Goal: Communication & Community: Share content

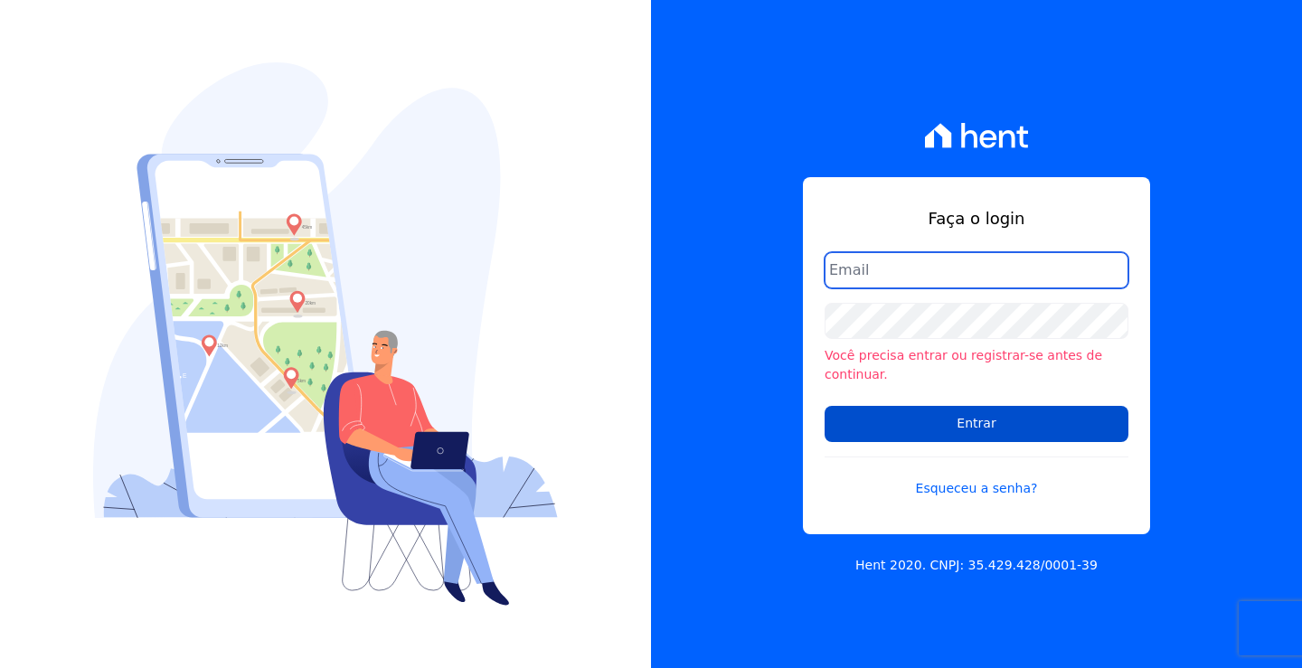
type input "andrea@tsengenharia.com"
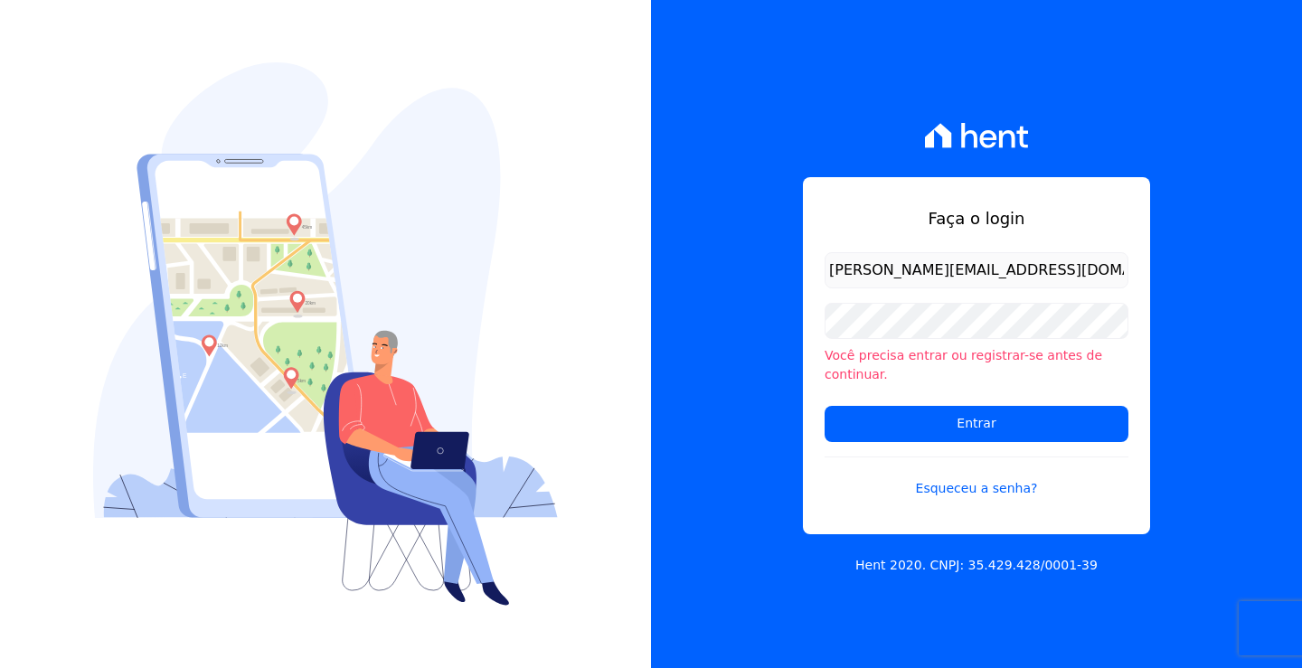
drag, startPoint x: 887, startPoint y: 410, endPoint x: 947, endPoint y: 388, distance: 63.5
click at [887, 410] on input "Entrar" at bounding box center [976, 424] width 304 height 36
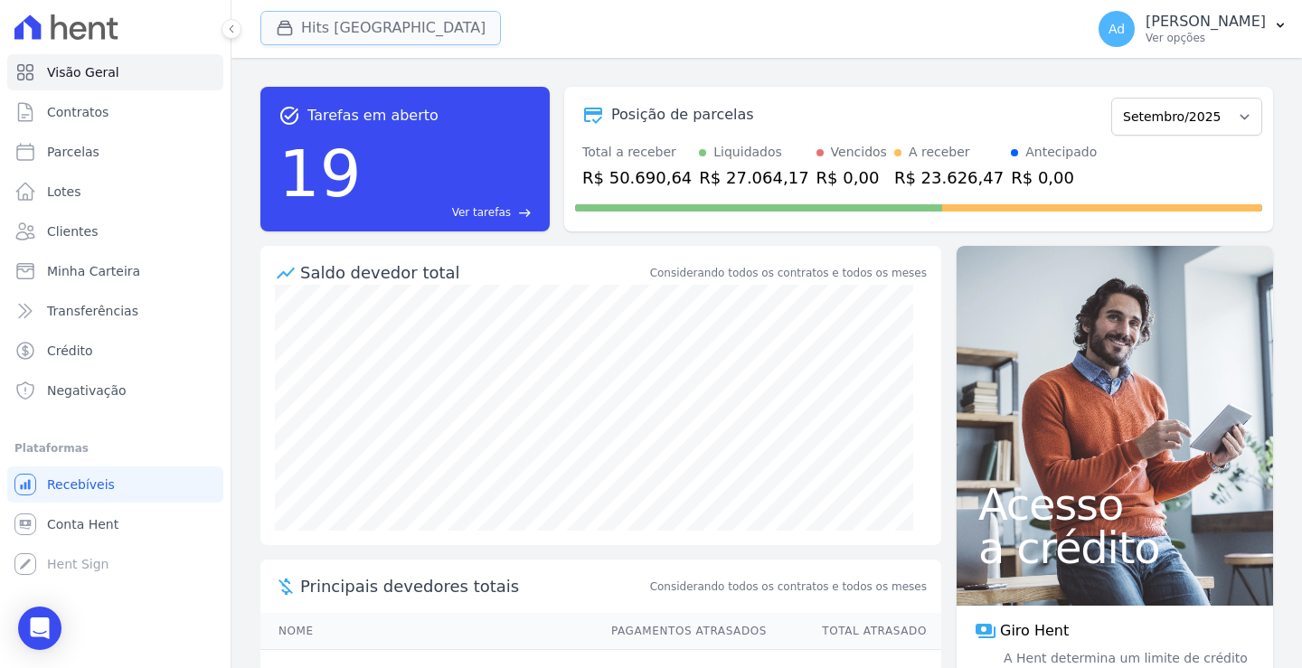
click at [353, 41] on button "Hits [GEOGRAPHIC_DATA]" at bounding box center [380, 28] width 240 height 34
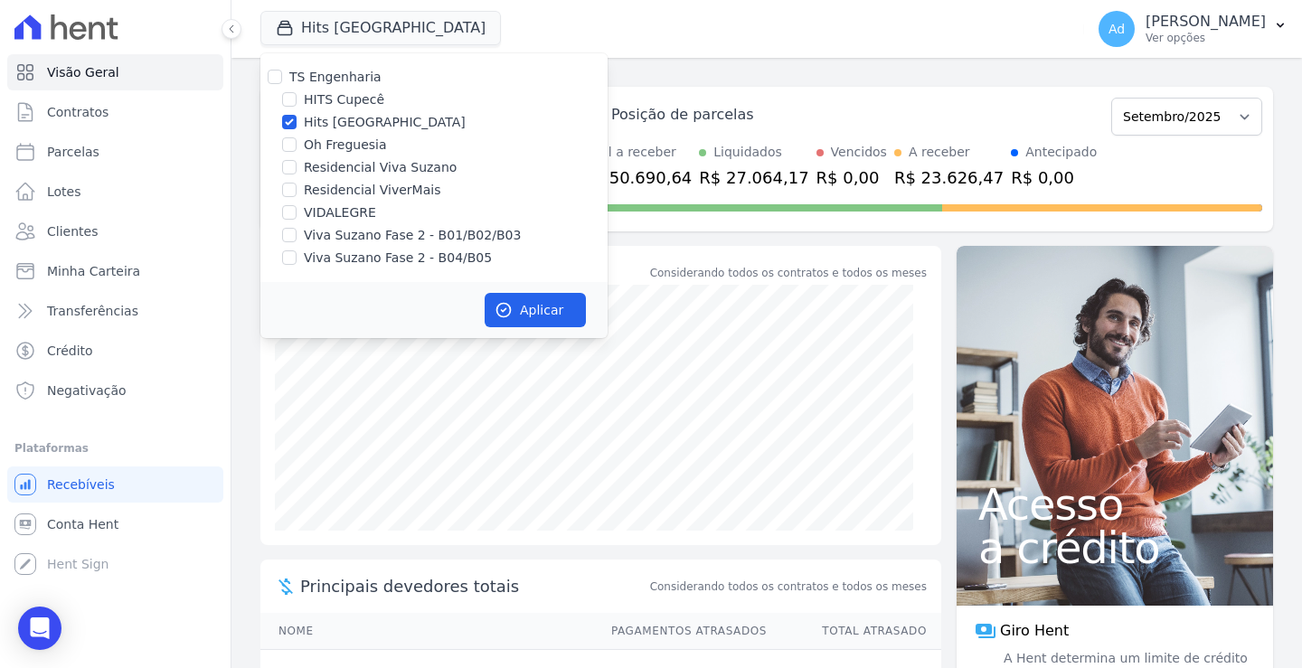
click at [365, 118] on label "Hits [GEOGRAPHIC_DATA]" at bounding box center [385, 122] width 162 height 19
click at [297, 118] on input "Hits [GEOGRAPHIC_DATA]" at bounding box center [289, 122] width 14 height 14
checkbox input "false"
drag, startPoint x: 341, startPoint y: 212, endPoint x: 353, endPoint y: 217, distance: 12.9
click at [342, 212] on label "VIDALEGRE" at bounding box center [340, 212] width 72 height 19
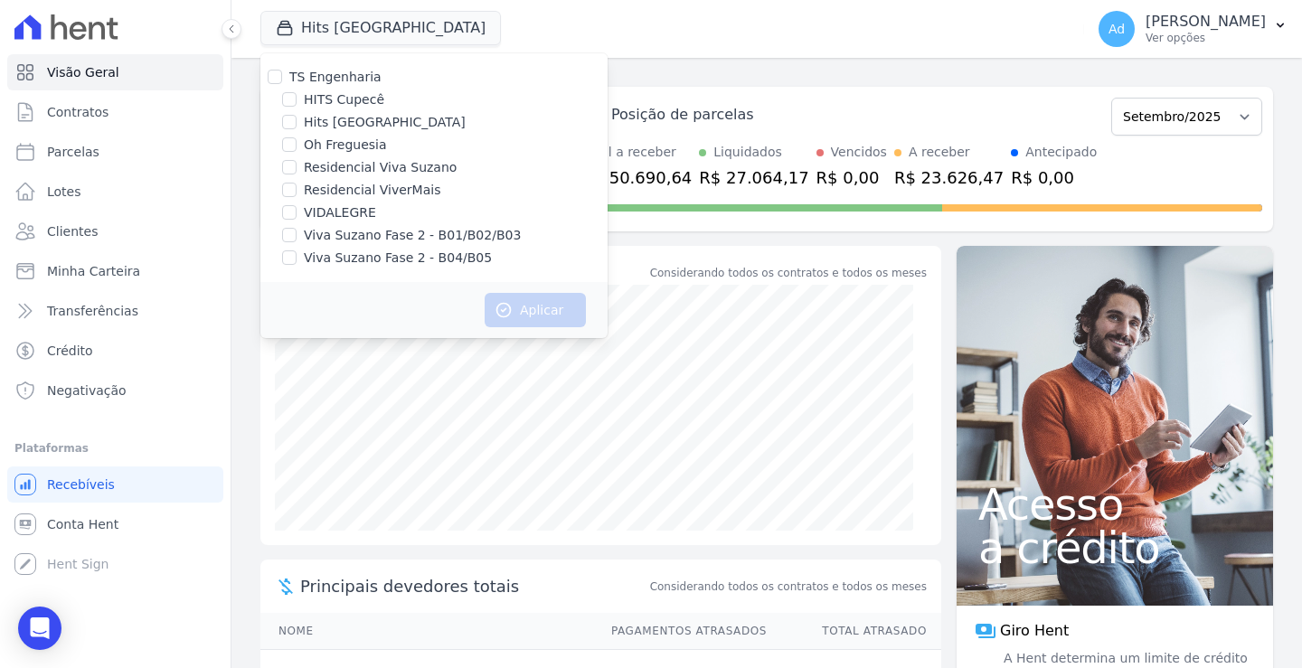
click at [316, 213] on label "VIDALEGRE" at bounding box center [340, 212] width 72 height 19
click at [297, 213] on input "VIDALEGRE" at bounding box center [289, 212] width 14 height 14
checkbox input "true"
click at [516, 300] on button "Aplicar" at bounding box center [535, 310] width 101 height 34
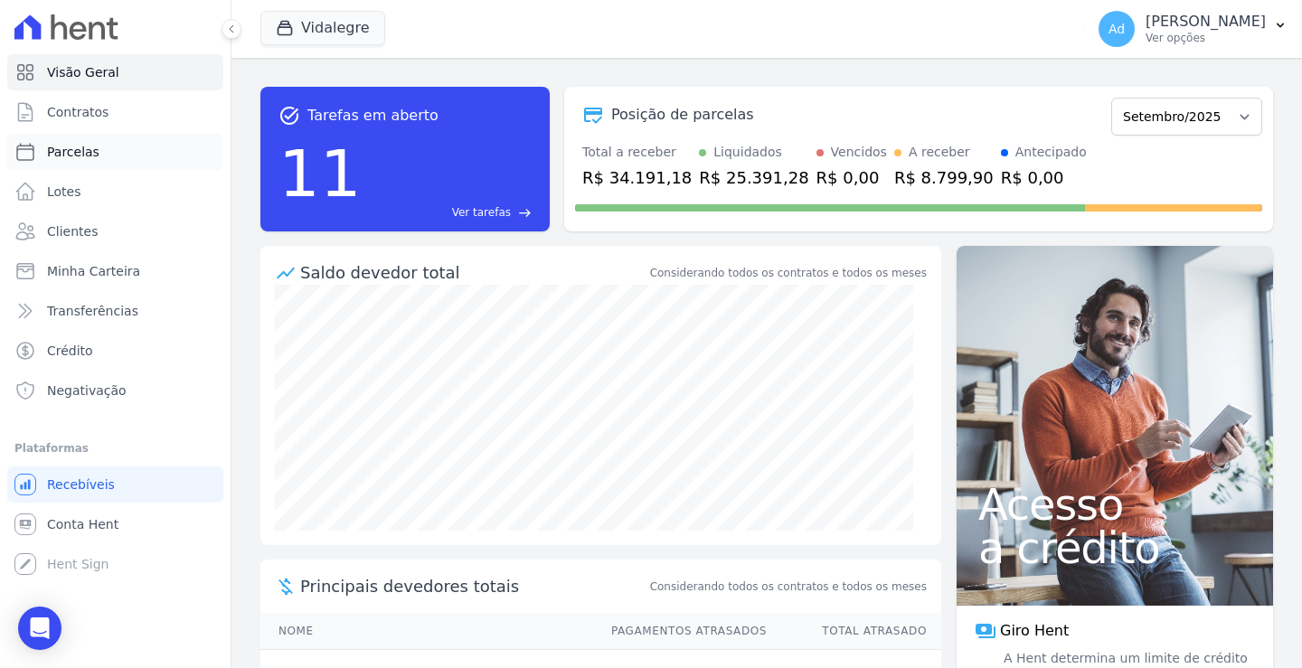
click at [86, 161] on link "Parcelas" at bounding box center [115, 152] width 216 height 36
select select
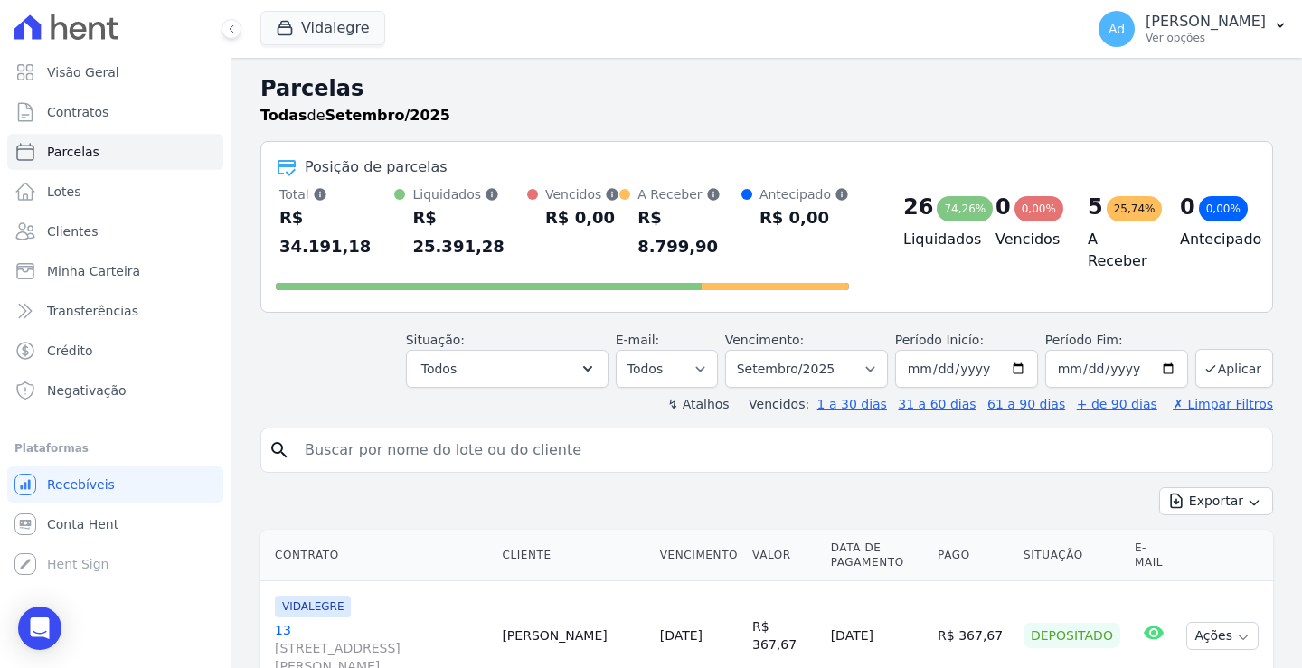
click at [439, 438] on input "search" at bounding box center [779, 450] width 971 height 36
type input "102"
select select
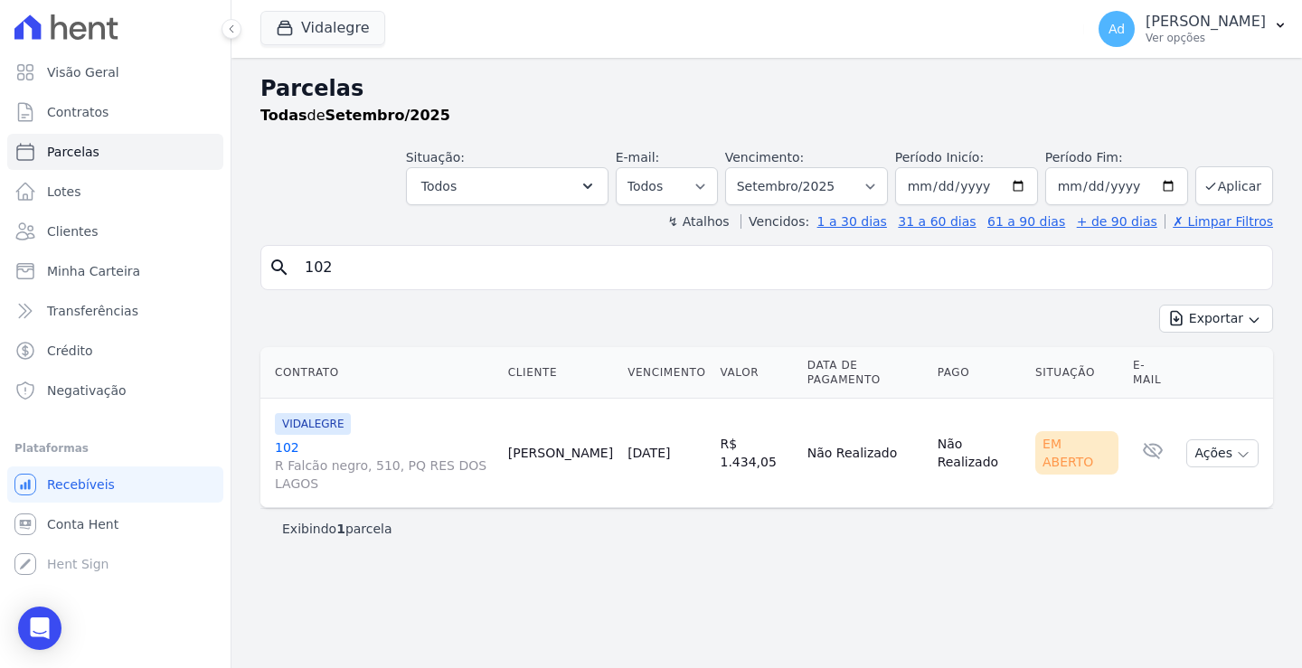
click at [285, 439] on link "102 R Falcão negro, 510, PQ RES DOS LAGOS" at bounding box center [384, 465] width 219 height 54
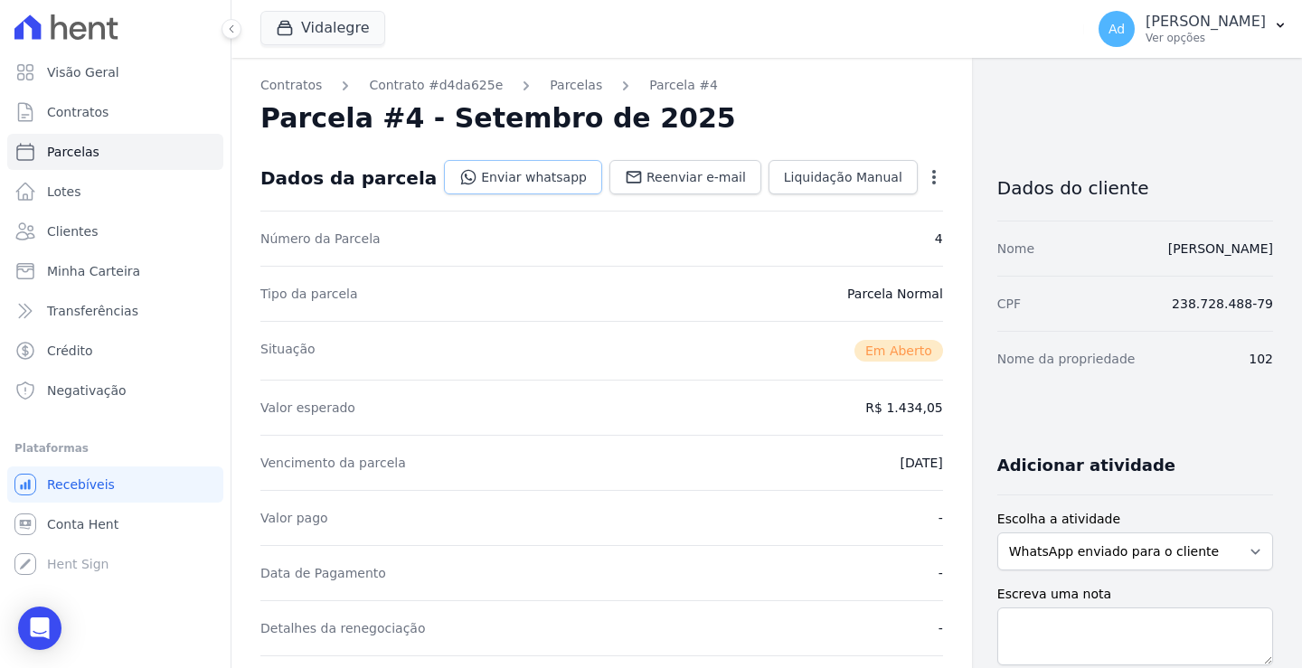
click at [513, 182] on link "Enviar whatsapp" at bounding box center [523, 177] width 158 height 34
